Goal: Task Accomplishment & Management: Manage account settings

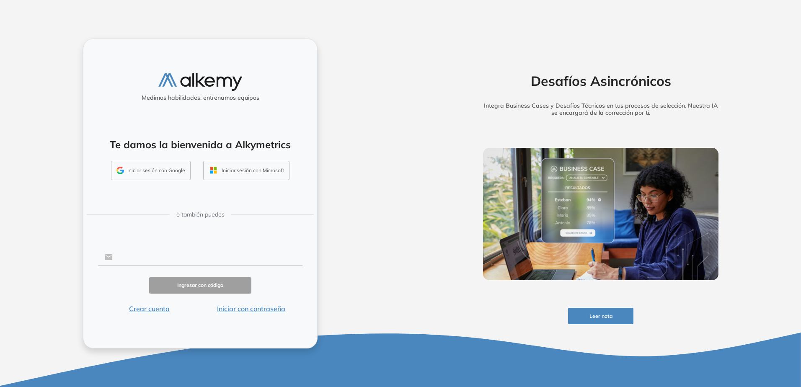
click at [151, 261] on input "text" at bounding box center [208, 257] width 190 height 16
click at [105, 251] on div at bounding box center [200, 257] width 204 height 16
click at [127, 260] on input "text" at bounding box center [208, 257] width 190 height 16
click at [116, 280] on div "Ingresar con código" at bounding box center [200, 285] width 204 height 16
click at [142, 253] on input "text" at bounding box center [208, 257] width 190 height 16
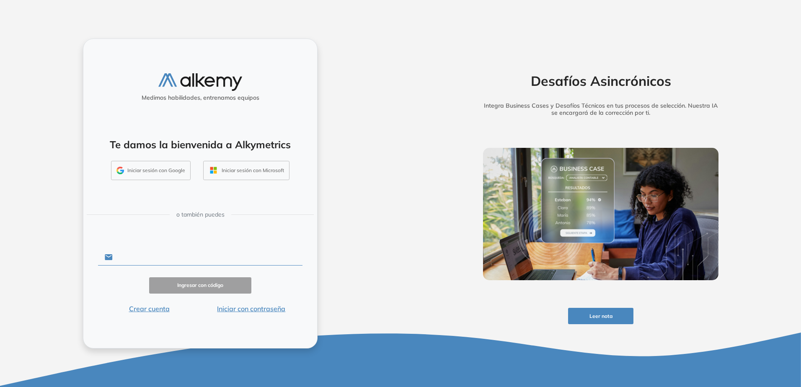
type input "**********"
click at [186, 281] on button "Ingresar con código" at bounding box center [200, 285] width 102 height 16
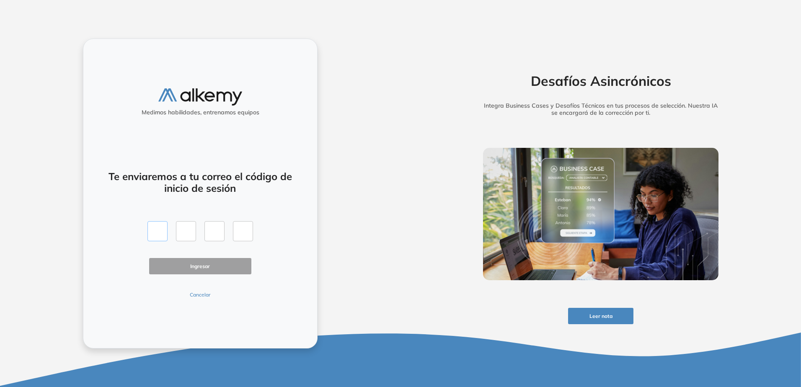
click at [157, 230] on input "text" at bounding box center [157, 231] width 20 height 20
type input "*"
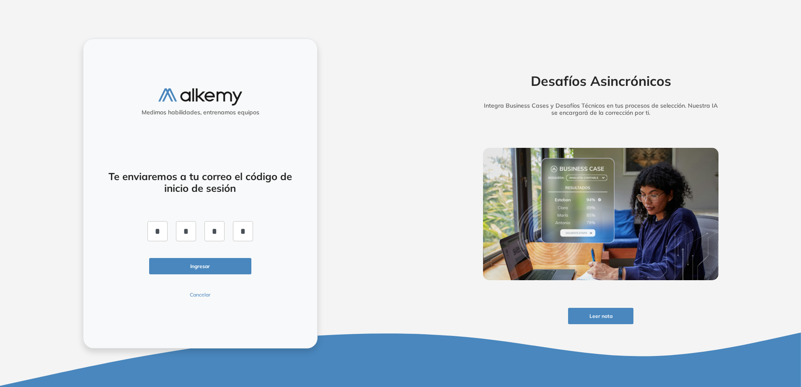
click at [192, 267] on button "Ingresar" at bounding box center [200, 266] width 102 height 16
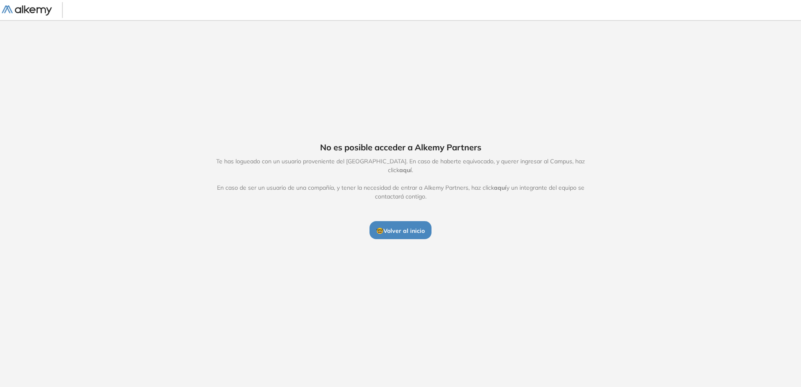
click at [404, 230] on span "🤓 Volver al inicio" at bounding box center [400, 231] width 49 height 8
